Goal: Information Seeking & Learning: Learn about a topic

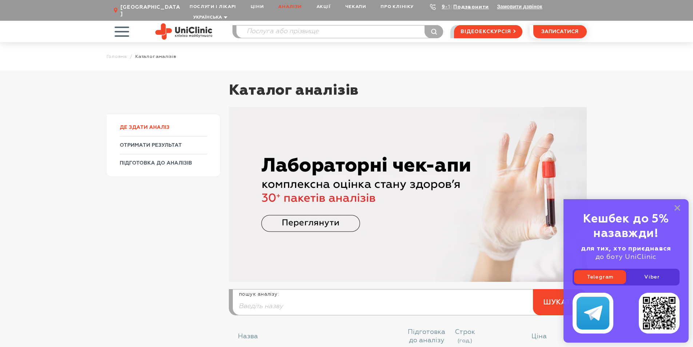
click at [159, 119] on link "ДЕ ЗДАТИ АНАЛІЗ" at bounding box center [163, 127] width 87 height 17
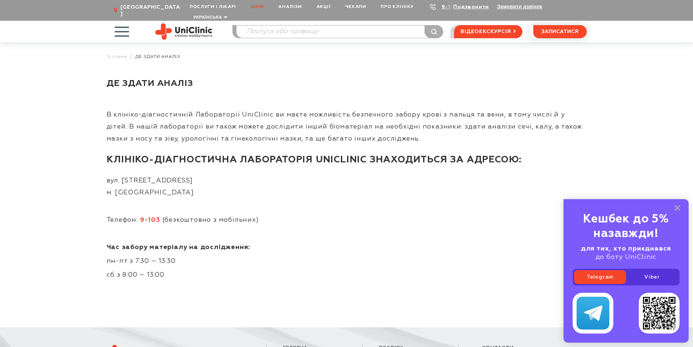
click at [259, 7] on link "Ціни" at bounding box center [257, 6] width 28 height 13
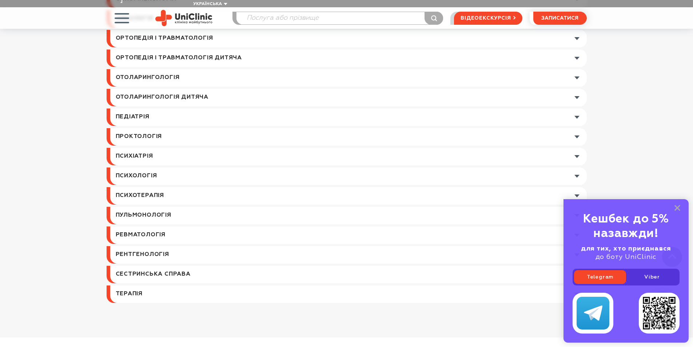
scroll to position [873, 0]
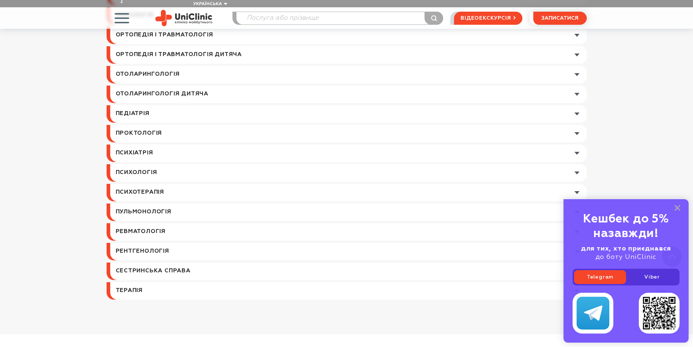
click at [135, 144] on link at bounding box center [348, 152] width 477 height 17
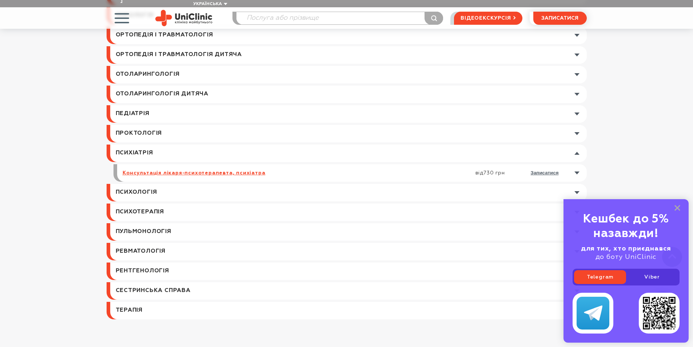
click at [242, 170] on link "Консультація лікаря-психотерапевта, психіатра" at bounding box center [194, 173] width 143 height 7
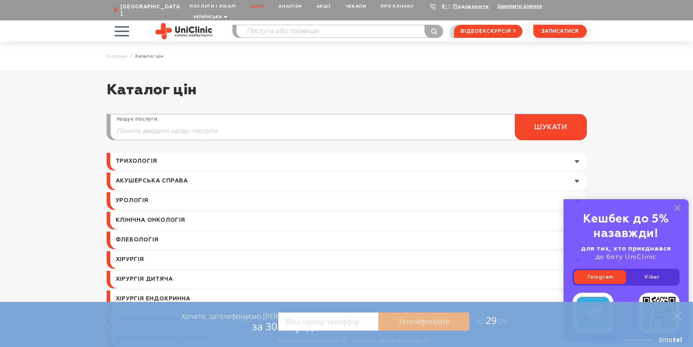
scroll to position [0, 0]
click at [292, 8] on link "Аналізи" at bounding box center [290, 6] width 38 height 13
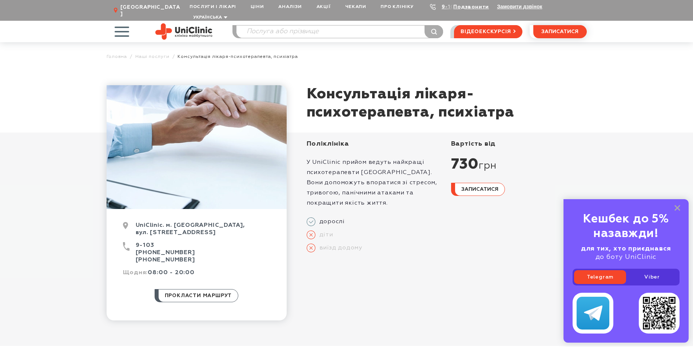
click at [311, 217] on icon at bounding box center [311, 221] width 9 height 9
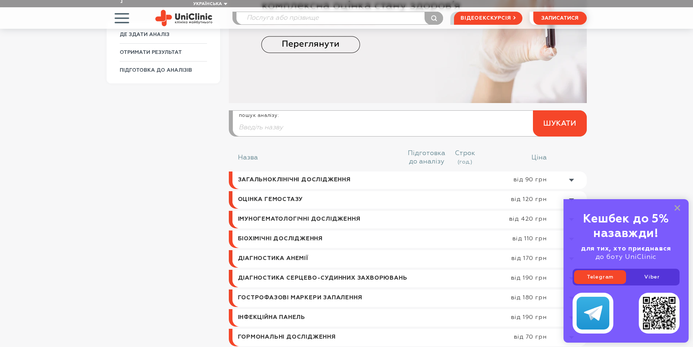
scroll to position [182, 0]
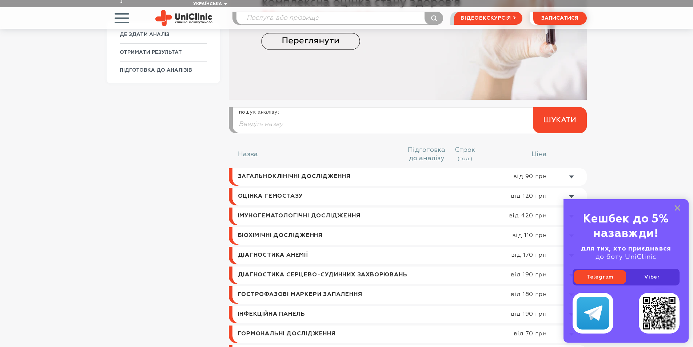
click at [253, 229] on link at bounding box center [410, 235] width 354 height 17
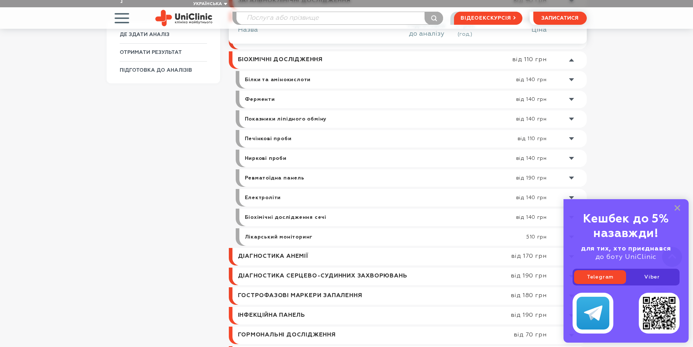
scroll to position [358, 0]
click at [277, 131] on link at bounding box center [415, 138] width 344 height 17
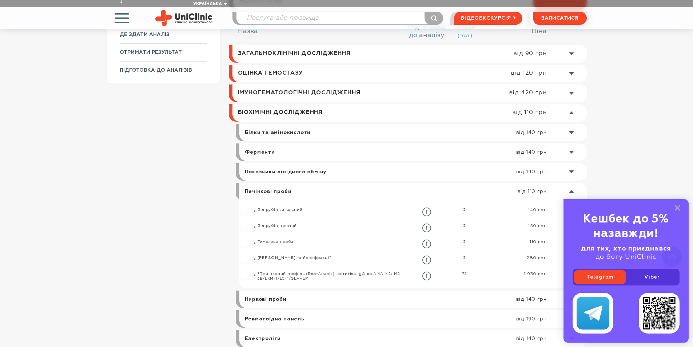
scroll to position [328, 0]
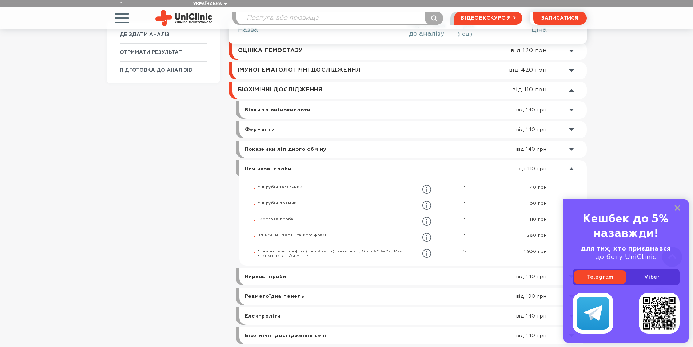
click at [277, 143] on link at bounding box center [415, 148] width 344 height 17
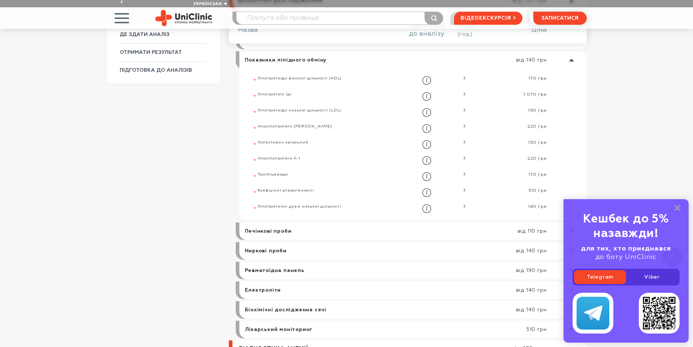
scroll to position [417, 0]
click at [273, 242] on link at bounding box center [415, 250] width 344 height 17
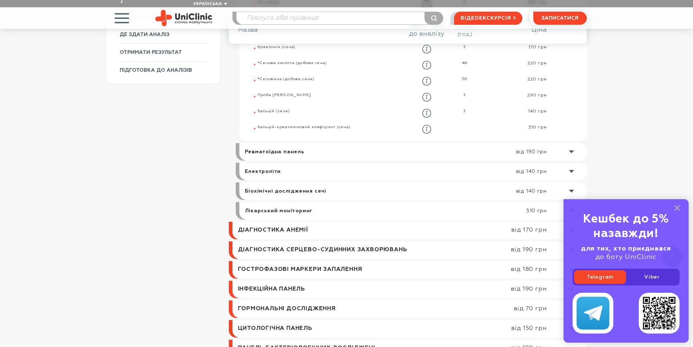
scroll to position [566, 0]
click at [281, 262] on link at bounding box center [411, 267] width 351 height 17
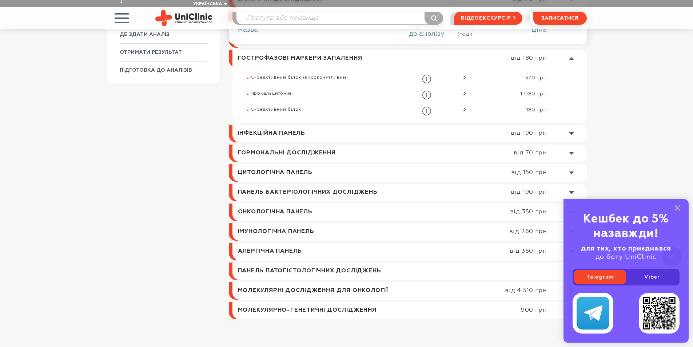
scroll to position [417, 0]
click at [273, 186] on link at bounding box center [410, 193] width 354 height 17
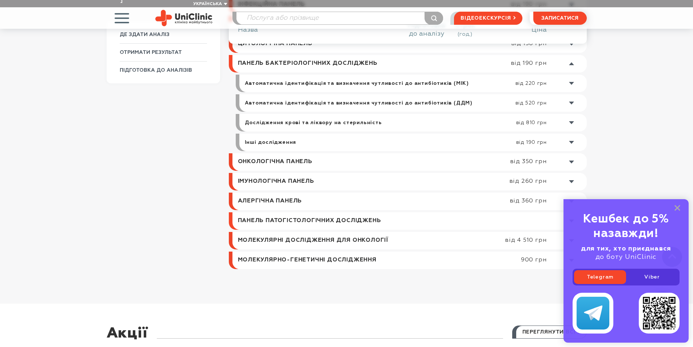
scroll to position [496, 0]
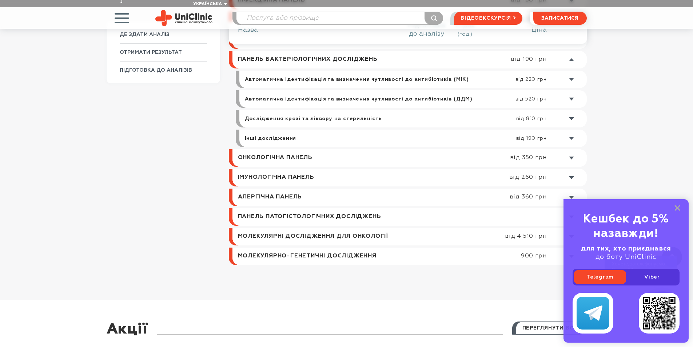
click at [273, 190] on link at bounding box center [411, 197] width 351 height 17
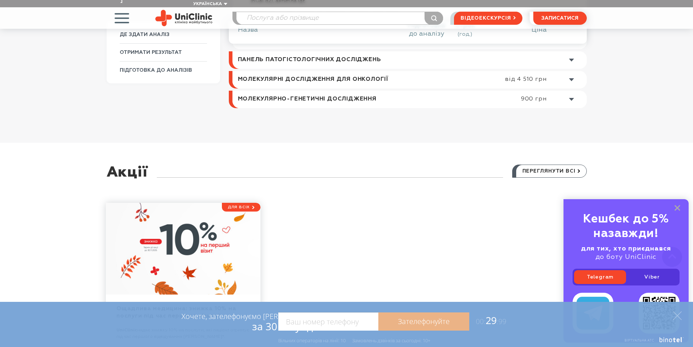
scroll to position [1501, 0]
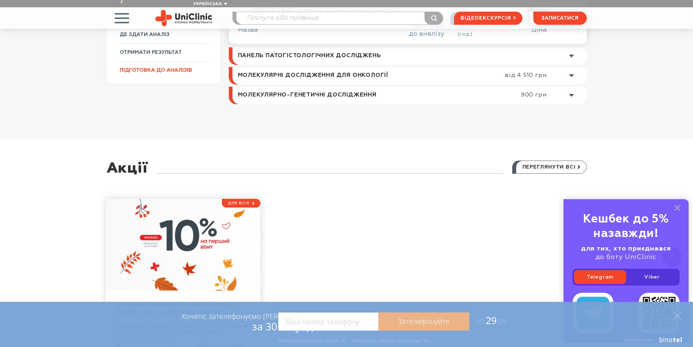
click at [185, 71] on link "ПІДГОТОВКА ДО АНАЛІЗІВ" at bounding box center [163, 70] width 87 height 18
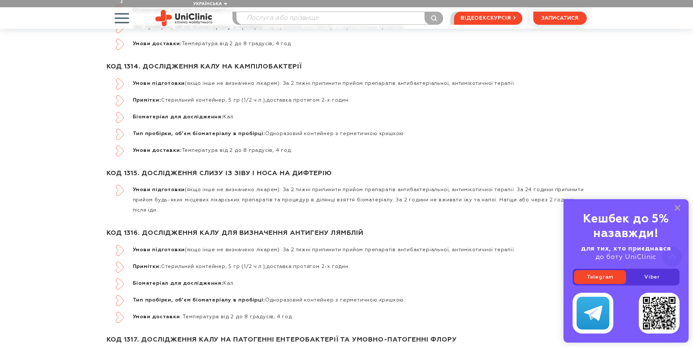
scroll to position [6151, 0]
